Goal: Task Accomplishment & Management: Use online tool/utility

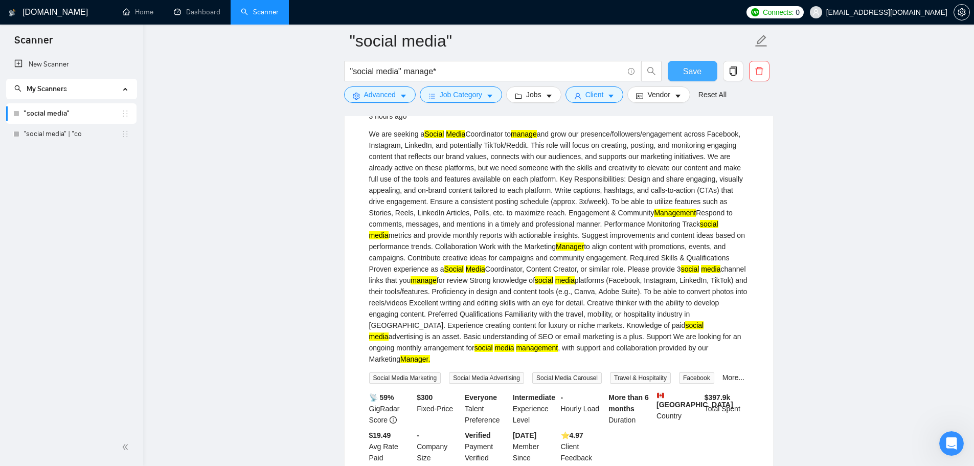
click at [691, 66] on span "Save" at bounding box center [692, 71] width 18 height 13
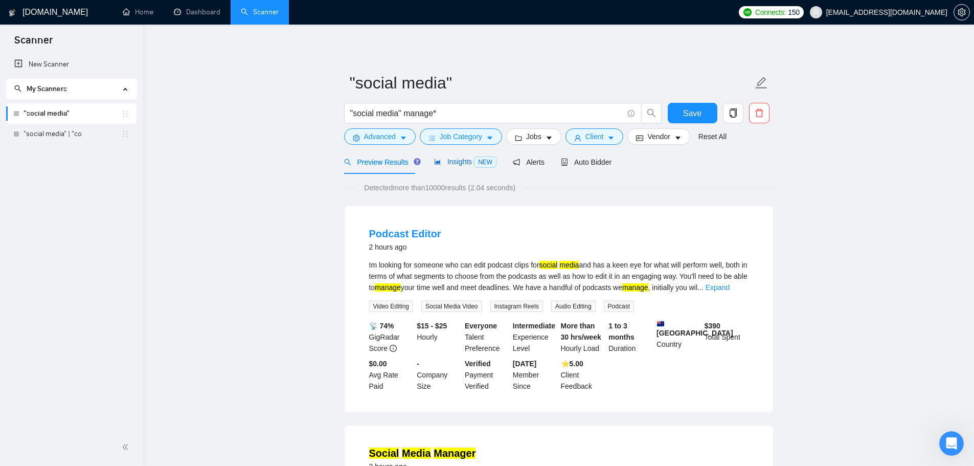
click at [450, 164] on span "Insights NEW" at bounding box center [465, 161] width 62 height 8
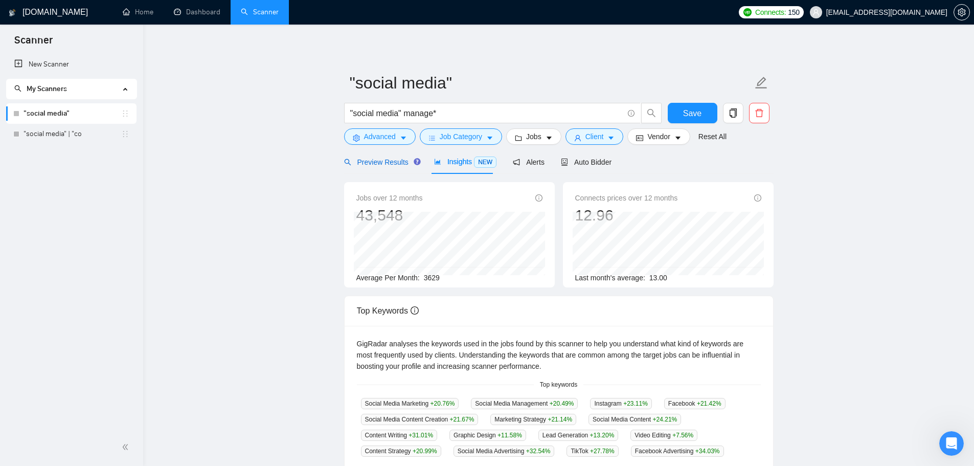
click at [385, 158] on span "Preview Results" at bounding box center [381, 162] width 74 height 8
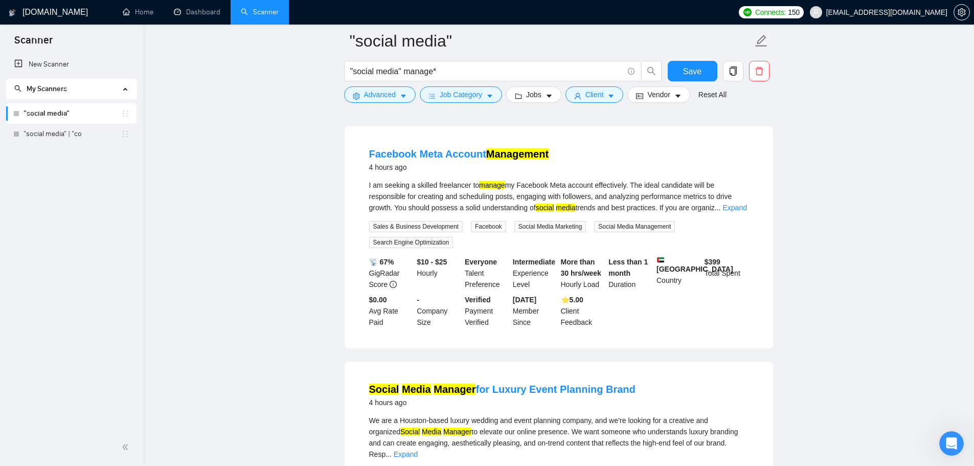
scroll to position [614, 0]
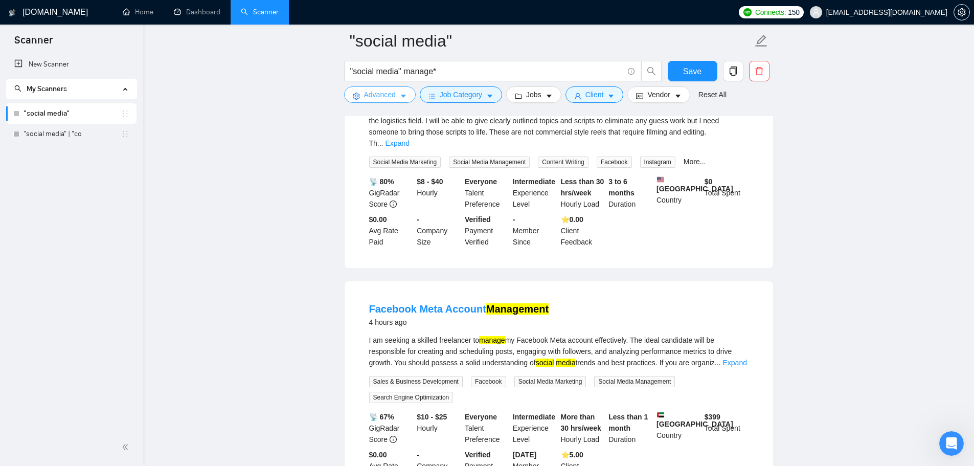
click at [394, 96] on span "Advanced" at bounding box center [380, 94] width 32 height 11
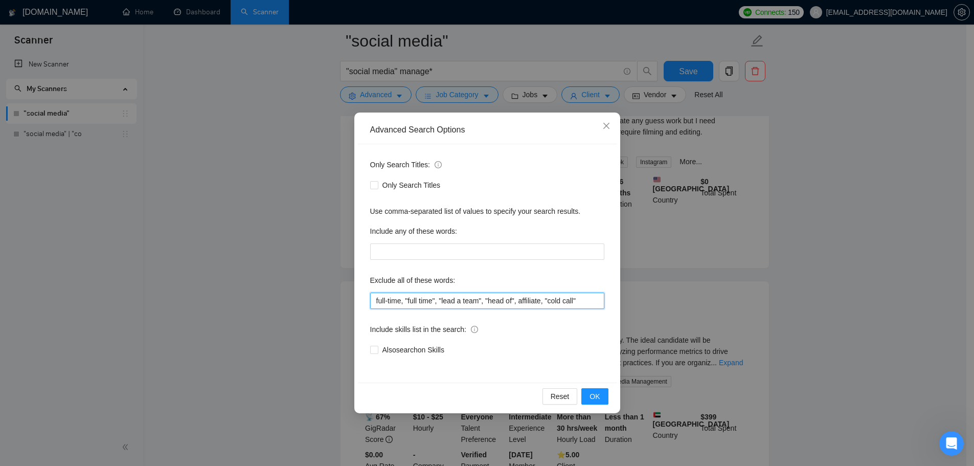
click at [584, 302] on input "full-time, "full time", "lead a team", "head of", affiliate, "cold call"" at bounding box center [487, 300] width 234 height 16
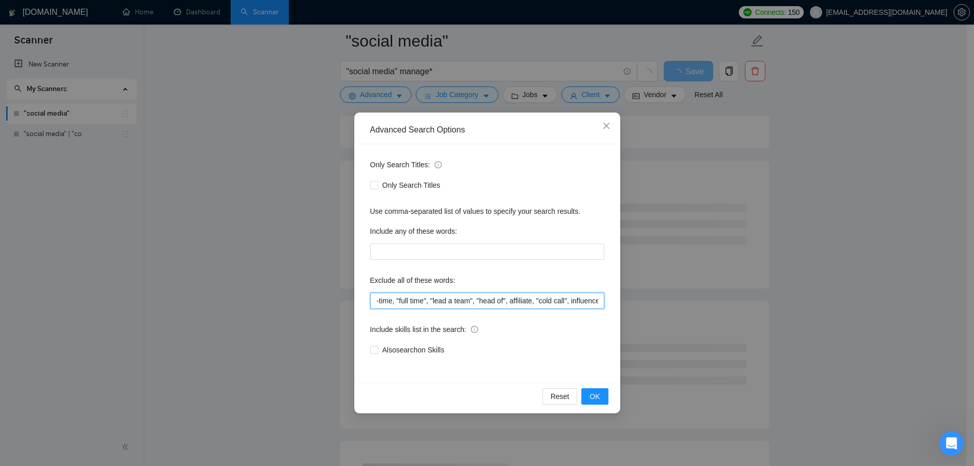
scroll to position [0, 15]
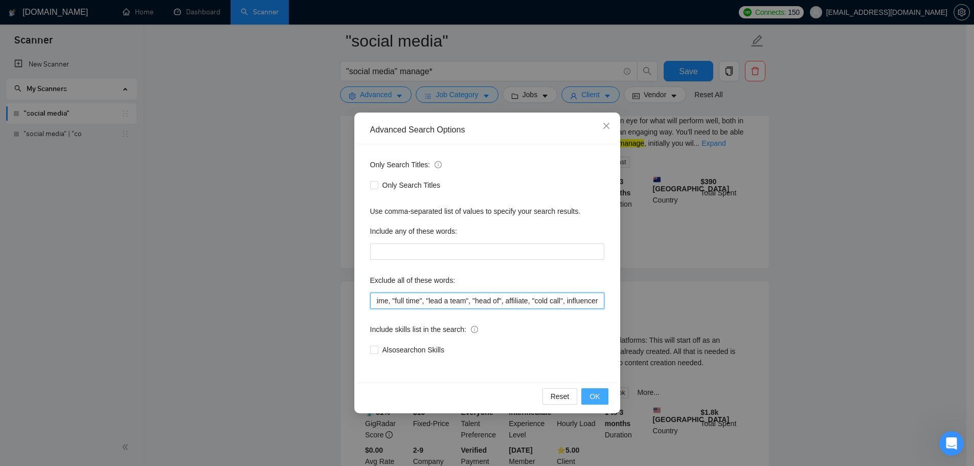
type input "full-time, "full time", "lead a team", "head of", affiliate, "cold call", influ…"
click at [603, 396] on button "OK" at bounding box center [594, 396] width 27 height 16
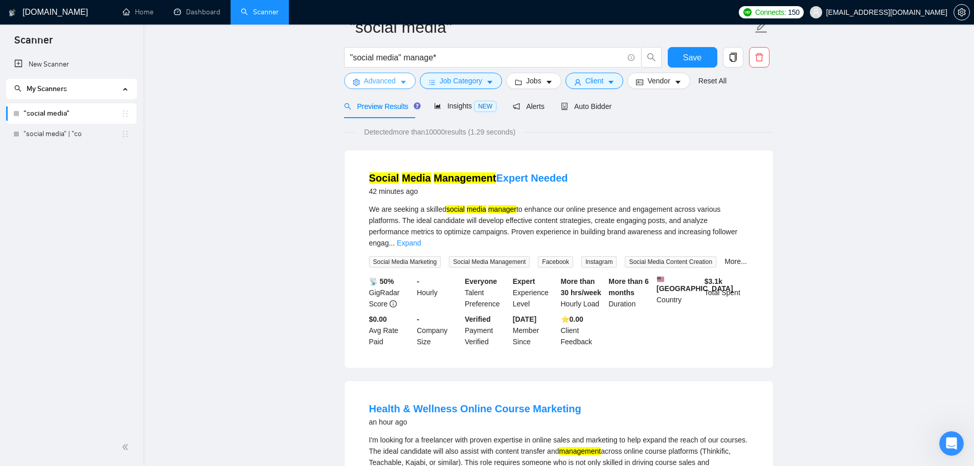
scroll to position [0, 0]
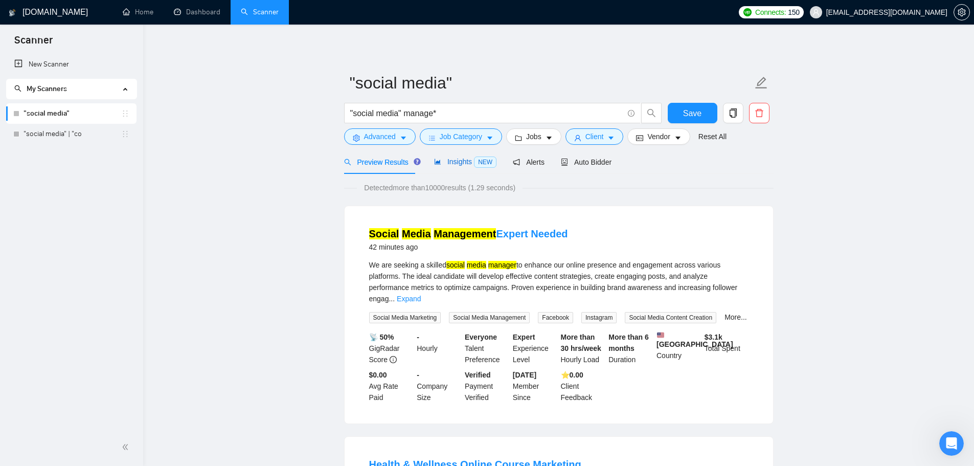
click at [452, 165] on span "Insights NEW" at bounding box center [465, 161] width 62 height 8
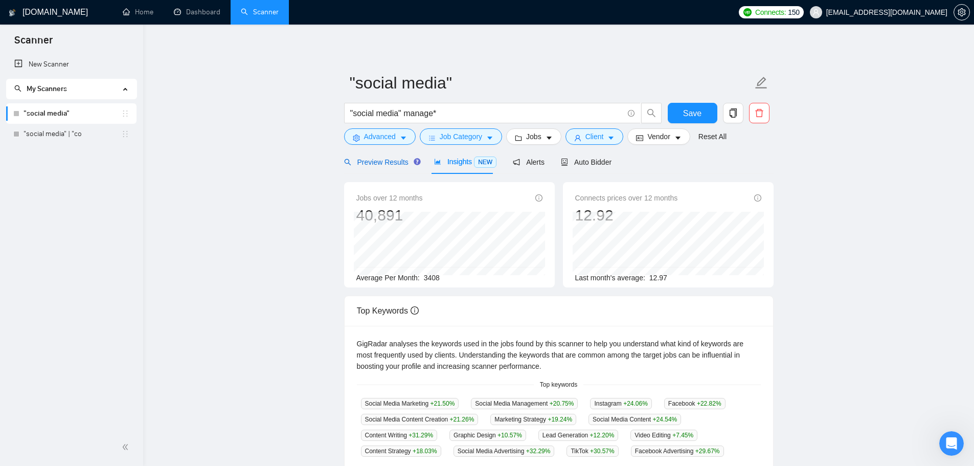
click at [390, 162] on span "Preview Results" at bounding box center [381, 162] width 74 height 8
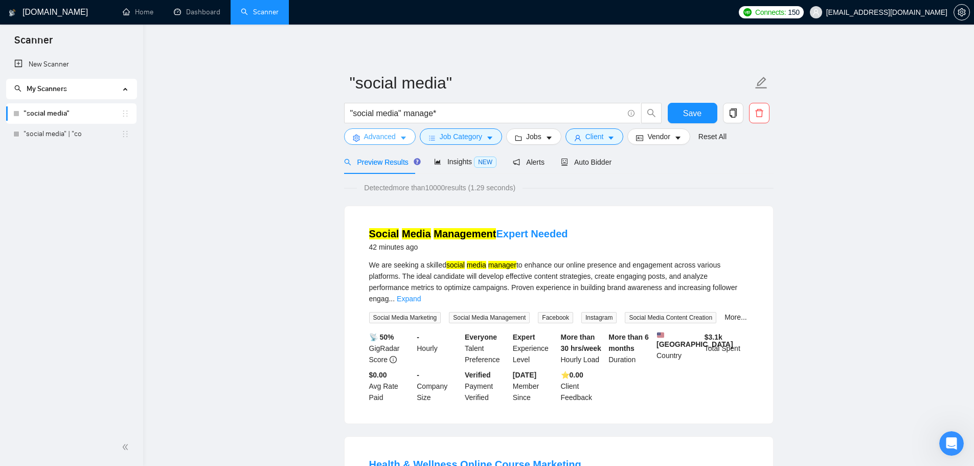
click at [401, 143] on button "Advanced" at bounding box center [380, 136] width 72 height 16
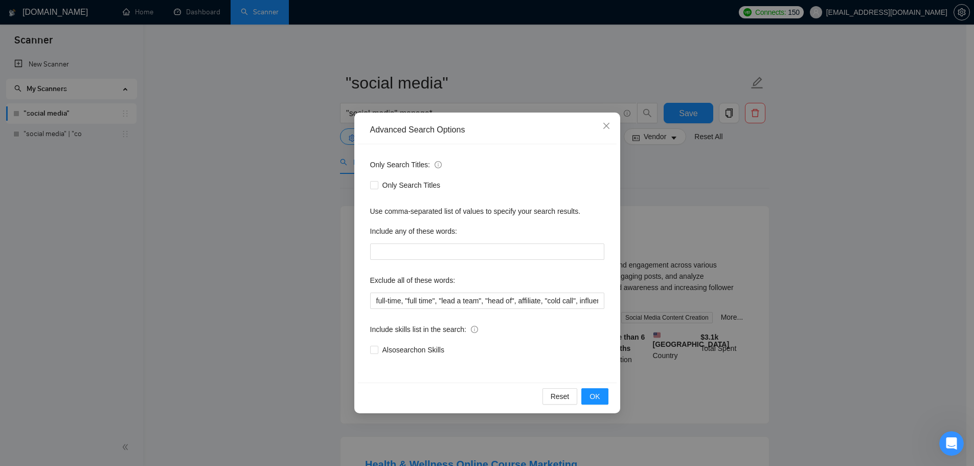
click at [306, 196] on div "Advanced Search Options Only Search Titles: Only Search Titles Use comma-separa…" at bounding box center [487, 233] width 974 height 466
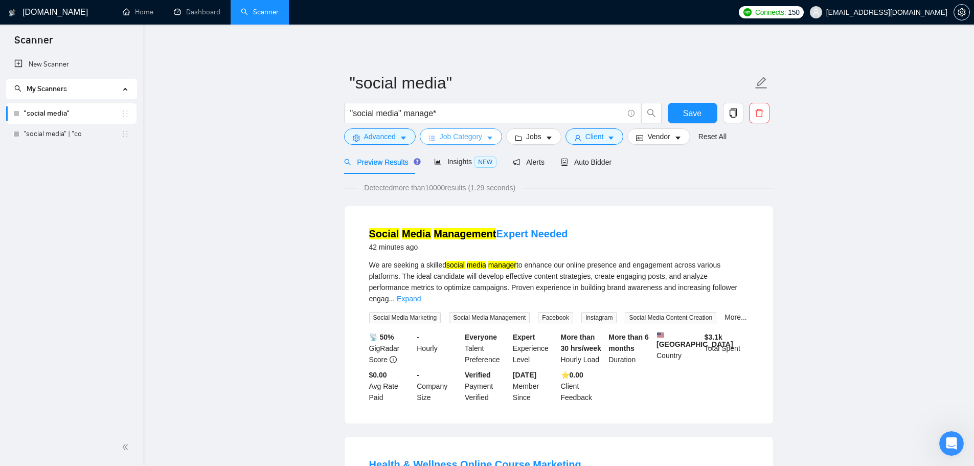
click at [440, 135] on span "Job Category" at bounding box center [461, 136] width 42 height 11
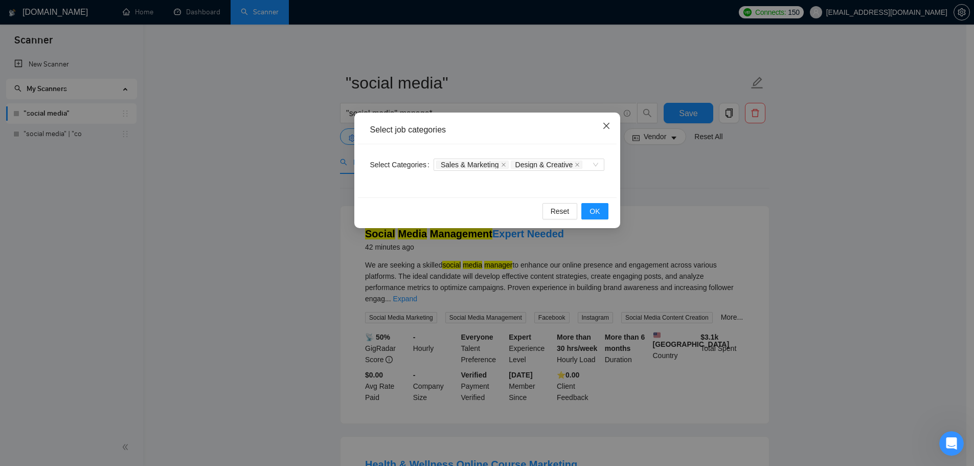
click at [608, 132] on span "Close" at bounding box center [607, 126] width 28 height 28
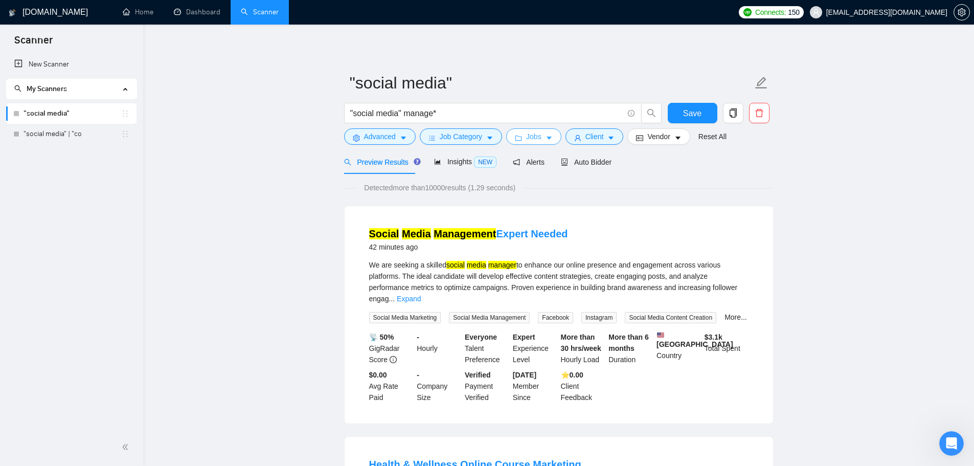
click at [526, 135] on span "Jobs" at bounding box center [533, 136] width 15 height 11
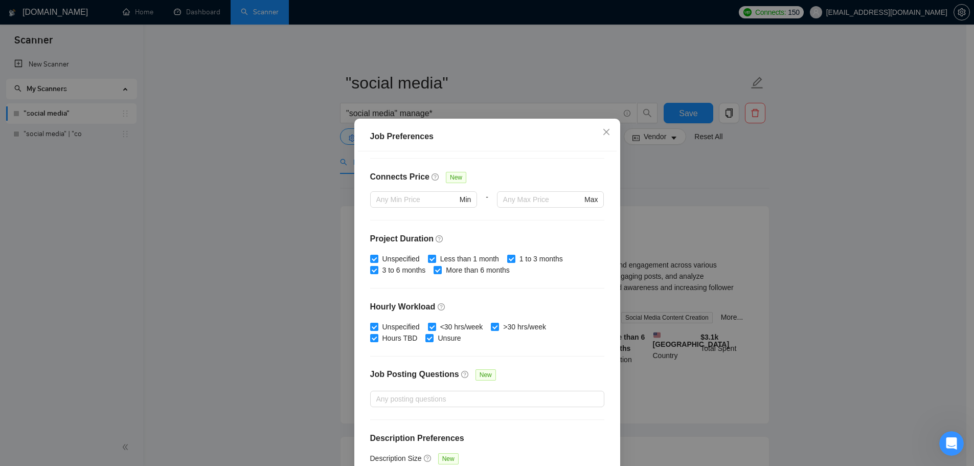
scroll to position [250, 0]
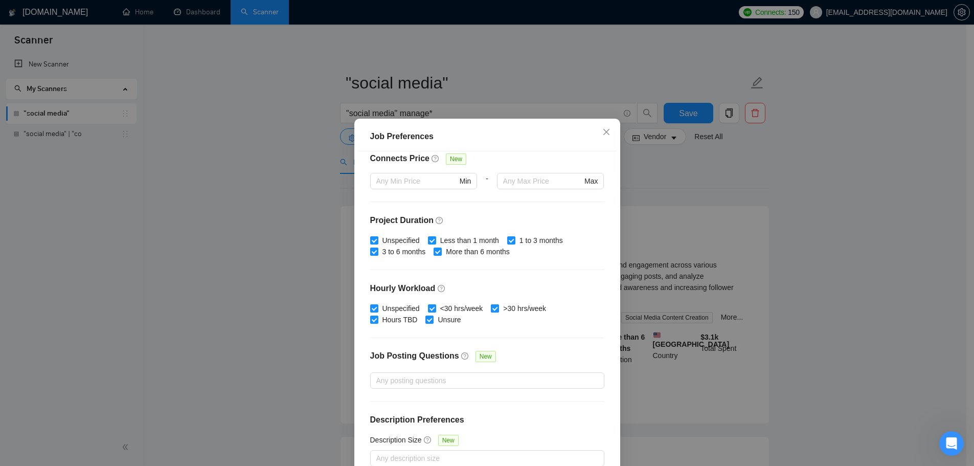
click at [492, 308] on input ">30 hrs/week" at bounding box center [494, 307] width 7 height 7
checkbox input "false"
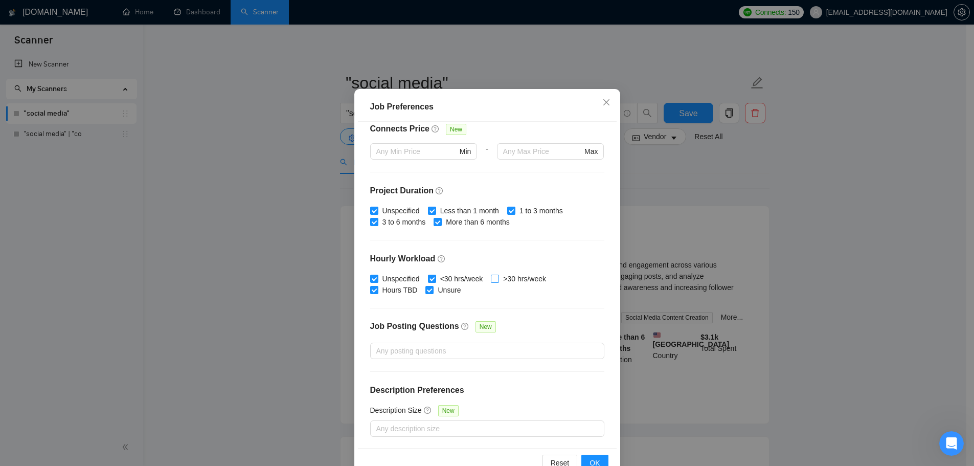
scroll to position [57, 0]
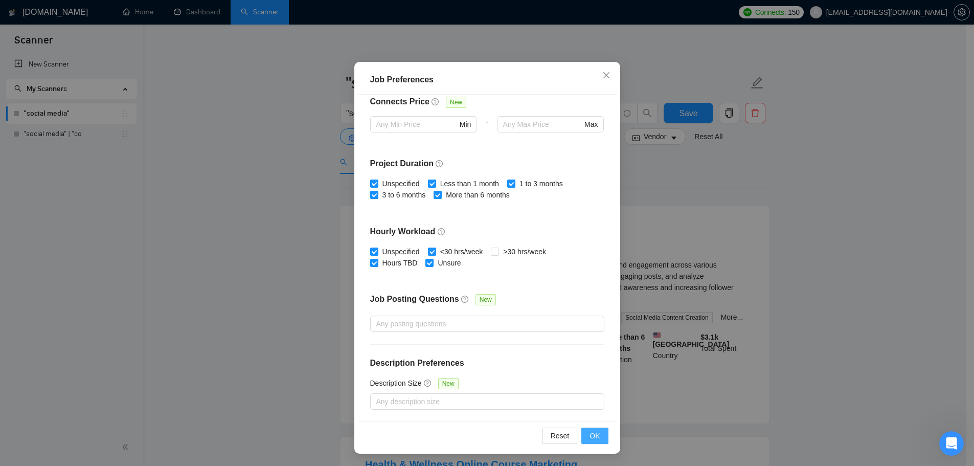
click at [597, 434] on button "OK" at bounding box center [594, 435] width 27 height 16
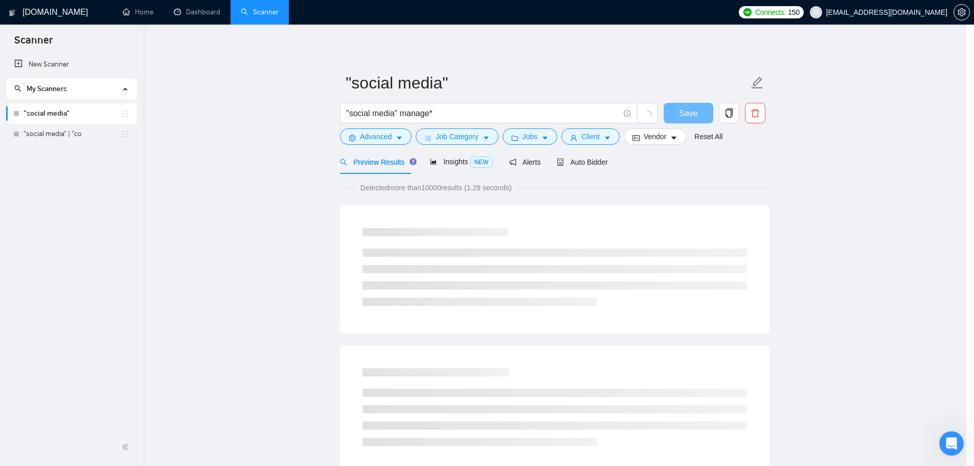
scroll to position [0, 0]
click at [454, 161] on span "Insights NEW" at bounding box center [465, 161] width 62 height 8
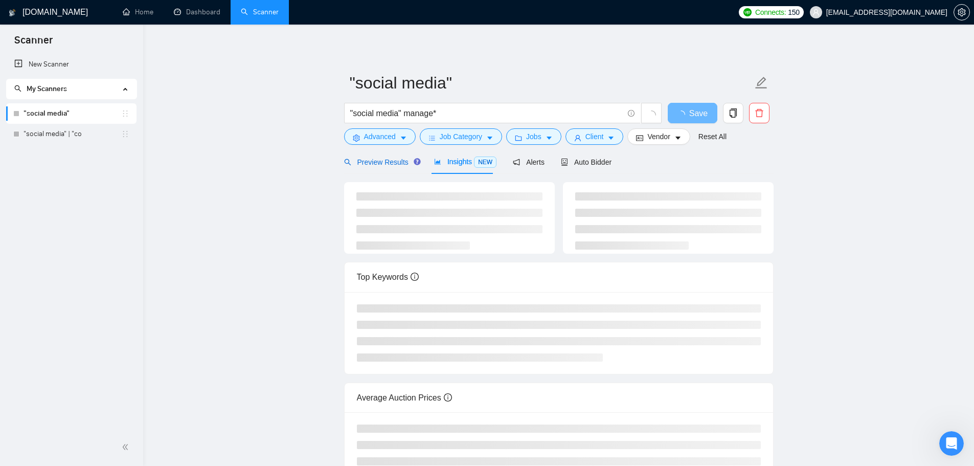
click at [389, 162] on span "Preview Results" at bounding box center [381, 162] width 74 height 8
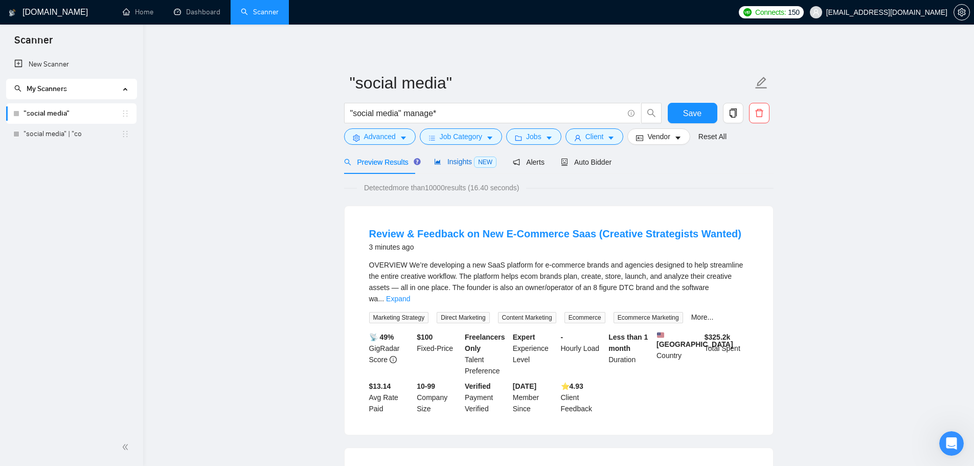
click at [466, 157] on span "Insights NEW" at bounding box center [465, 161] width 62 height 8
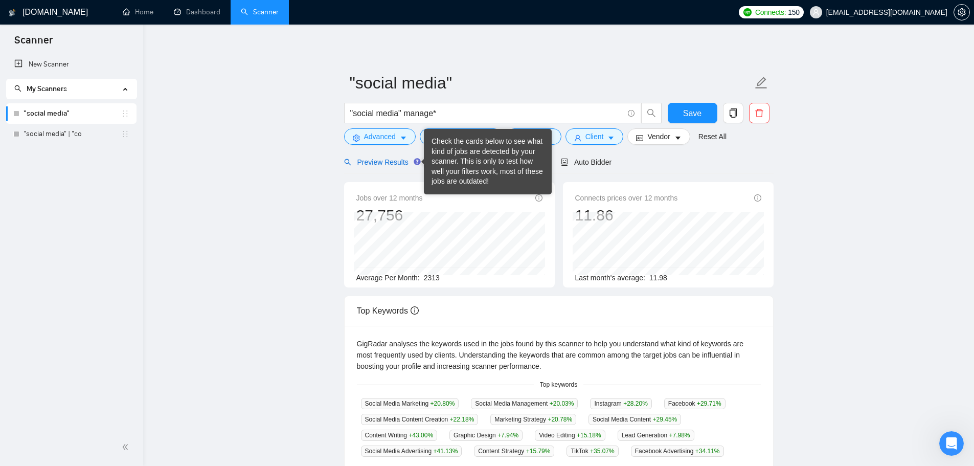
click at [405, 159] on span "Preview Results" at bounding box center [381, 162] width 74 height 8
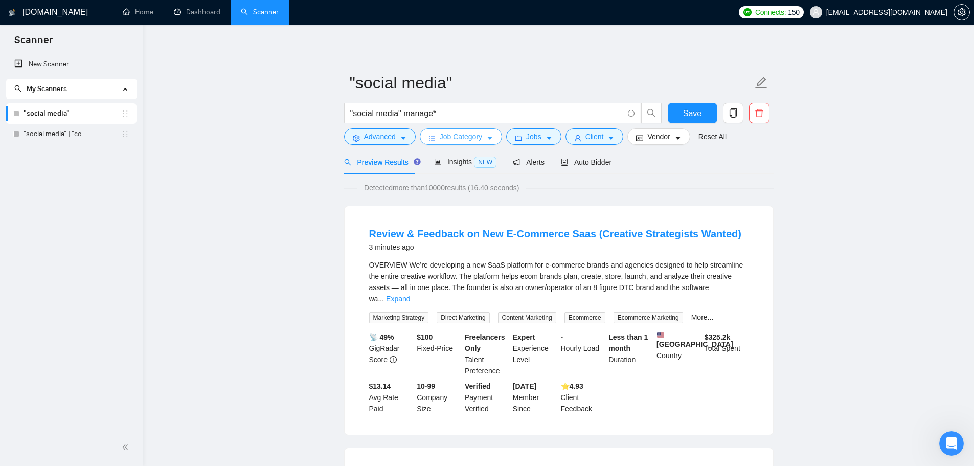
click at [480, 141] on span "Job Category" at bounding box center [461, 136] width 42 height 11
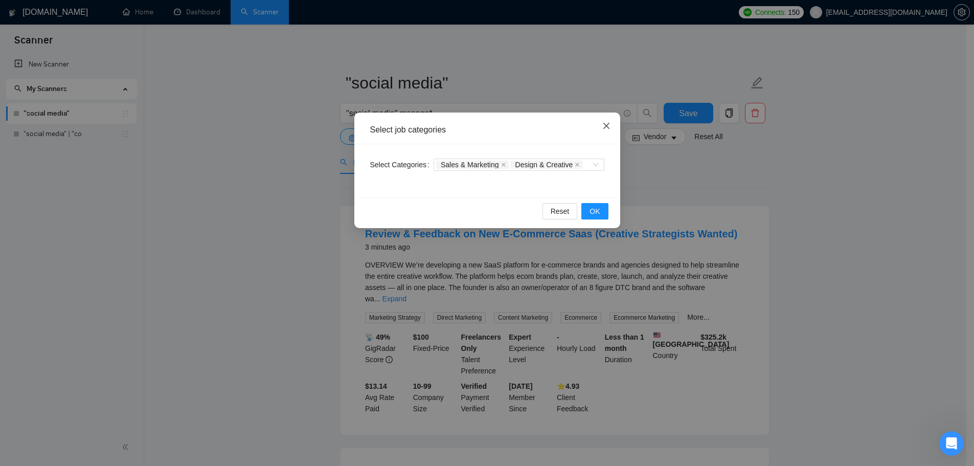
click at [604, 123] on icon "close" at bounding box center [606, 126] width 8 height 8
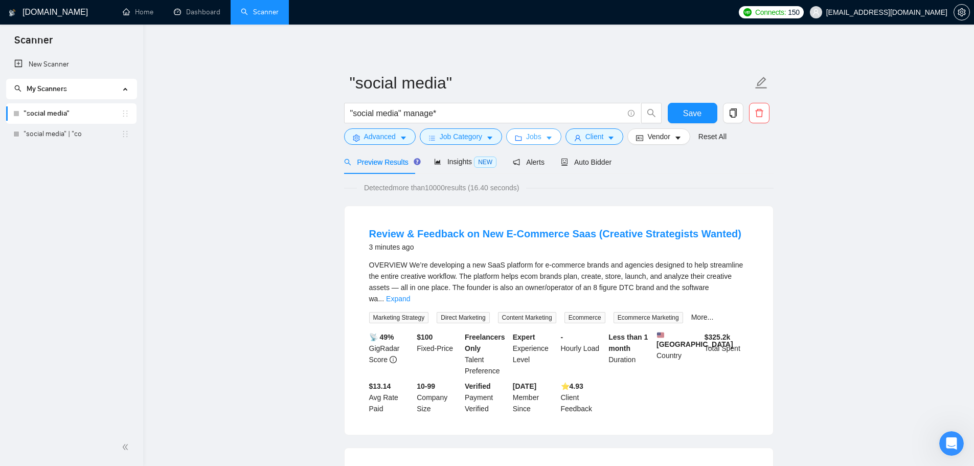
click at [534, 132] on span "Jobs" at bounding box center [533, 136] width 15 height 11
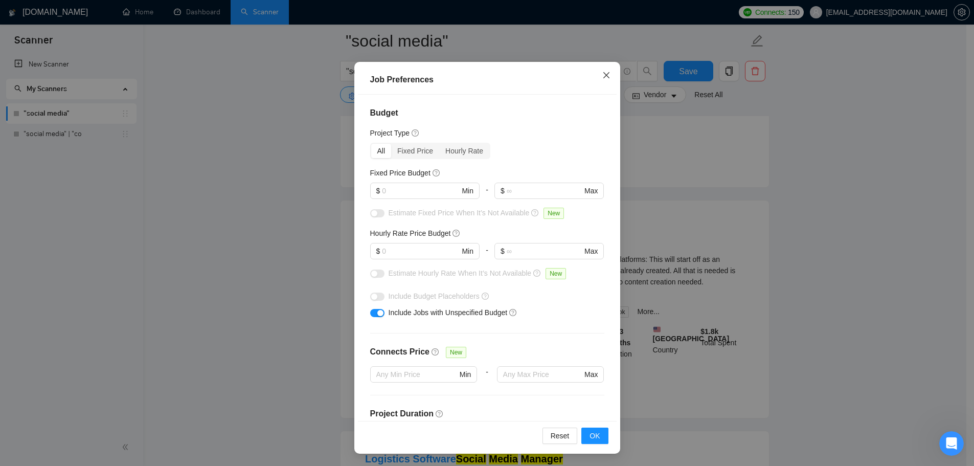
click at [603, 78] on icon "close" at bounding box center [606, 75] width 6 height 6
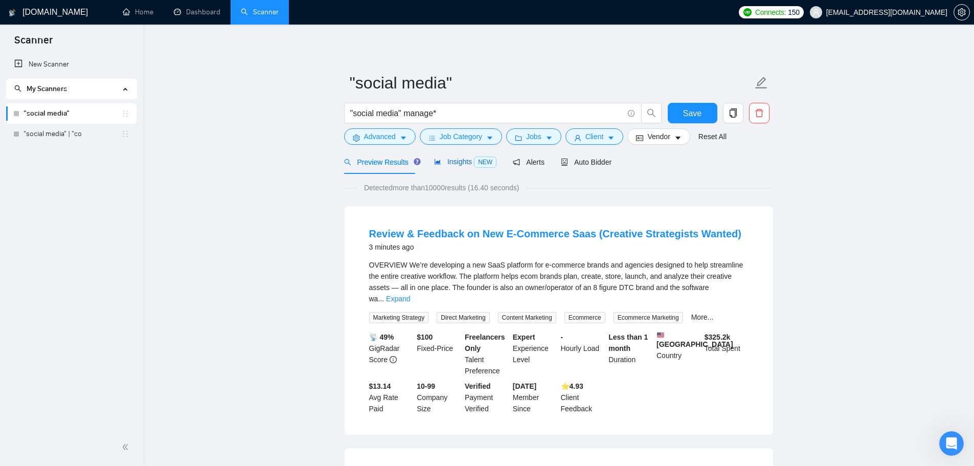
click at [467, 160] on span "Insights NEW" at bounding box center [465, 161] width 62 height 8
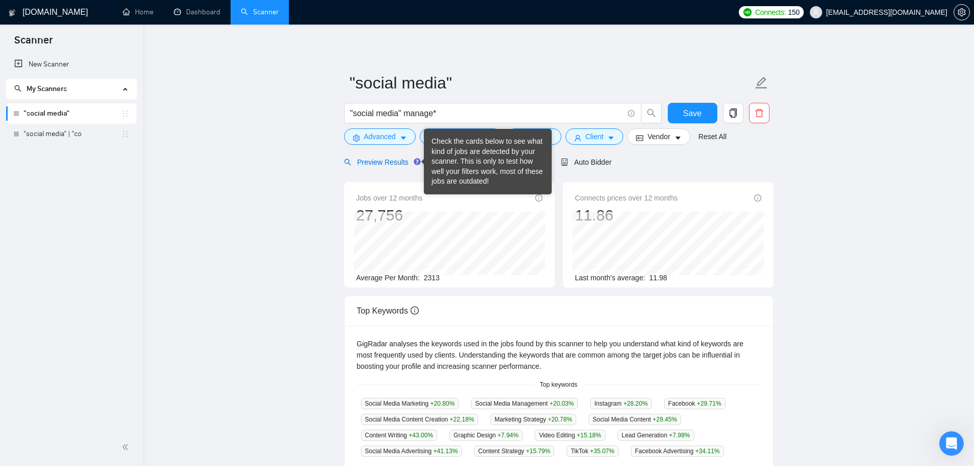
click at [390, 160] on span "Preview Results" at bounding box center [381, 162] width 74 height 8
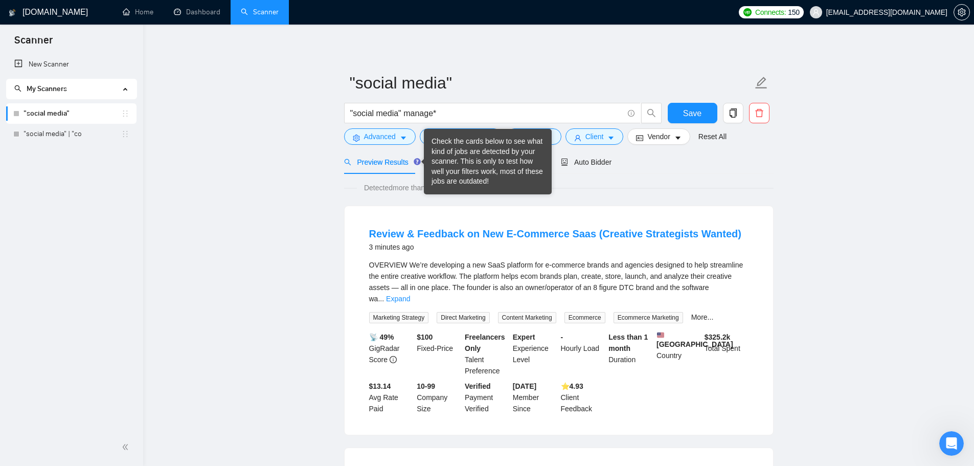
click at [447, 157] on div "Check the cards below to see what kind of jobs are detected by your scanner. Th…" at bounding box center [488, 162] width 112 height 50
